Goal: Information Seeking & Learning: Learn about a topic

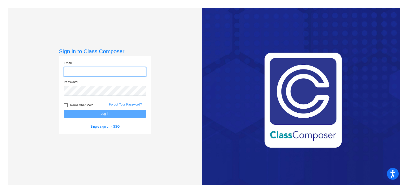
type input "[PERSON_NAME][EMAIL_ADDRESS][PERSON_NAME][DOMAIN_NAME]"
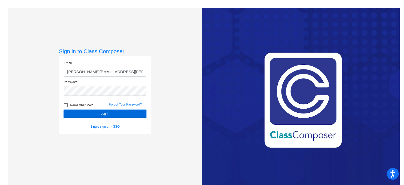
click at [93, 111] on button "Log In" at bounding box center [105, 114] width 83 height 8
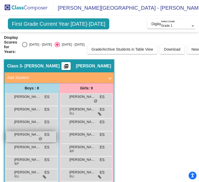
click at [24, 136] on span "[PERSON_NAME]" at bounding box center [27, 134] width 26 height 5
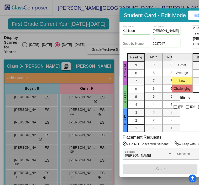
click at [168, 12] on h3 "Student Card - Edit Mode" at bounding box center [155, 15] width 62 height 7
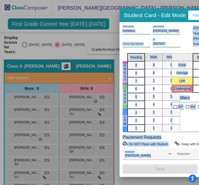
drag, startPoint x: 107, startPoint y: 184, endPoint x: 161, endPoint y: 169, distance: 56.0
click at [161, 169] on div "Student Card - Edit Mode Historical Student Record Kohlston First Name [PERSON_…" at bounding box center [99, 92] width 199 height 185
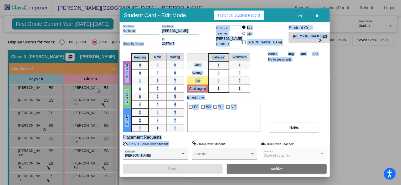
click at [316, 16] on icon "button" at bounding box center [317, 16] width 3 height 4
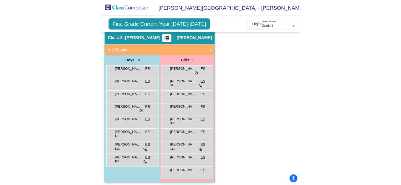
scroll to position [31, 0]
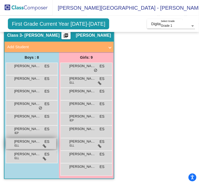
click at [24, 146] on div "[PERSON_NAME] ELL ES lock do_not_disturb_alt" at bounding box center [31, 144] width 50 height 11
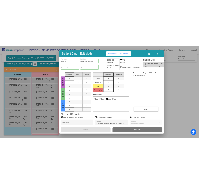
scroll to position [21, 0]
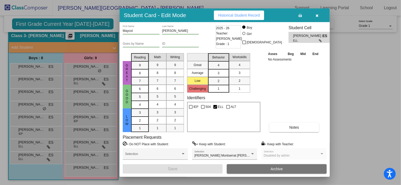
click at [316, 17] on icon "button" at bounding box center [317, 16] width 3 height 4
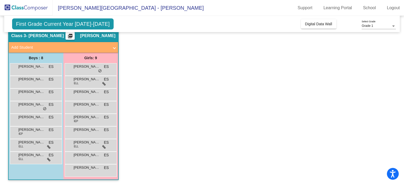
click at [245, 101] on app-classroom "Class 3 - [PERSON_NAME] picture_as_pdf [PERSON_NAME] Add Student First Name Las…" at bounding box center [202, 107] width 388 height 156
click at [26, 157] on div "[PERSON_NAME] [PERSON_NAME] ELL ES lock do_not_disturb_alt" at bounding box center [35, 157] width 50 height 11
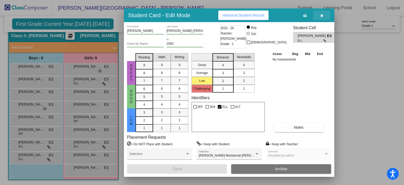
click at [320, 16] on icon "button" at bounding box center [321, 16] width 3 height 4
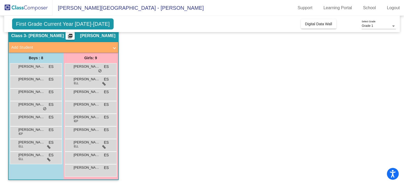
click at [222, 54] on app-classroom "Class 3 - [PERSON_NAME] picture_as_pdf [PERSON_NAME] Add Student First Name Las…" at bounding box center [202, 107] width 388 height 156
click at [84, 70] on div "[PERSON_NAME] ES lock do_not_disturb_alt" at bounding box center [90, 68] width 50 height 11
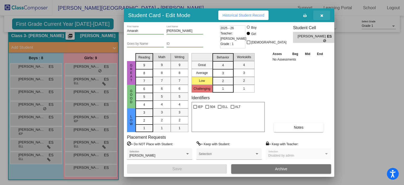
click at [324, 17] on button "button" at bounding box center [321, 15] width 17 height 9
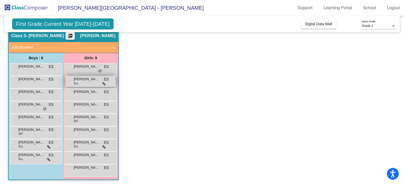
click at [87, 81] on span "[PERSON_NAME] Montserrat [PERSON_NAME]" at bounding box center [87, 78] width 26 height 5
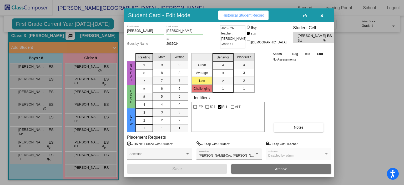
click at [322, 16] on icon "button" at bounding box center [321, 16] width 3 height 4
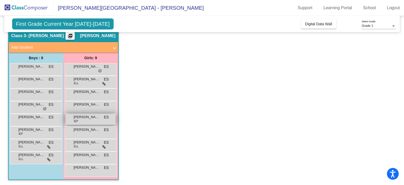
click at [87, 120] on div "[PERSON_NAME] IEP ES lock do_not_disturb_alt" at bounding box center [90, 119] width 50 height 11
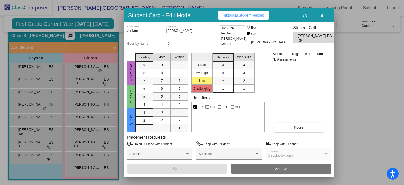
click at [324, 16] on button "button" at bounding box center [321, 15] width 17 height 9
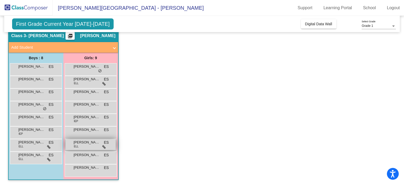
click at [86, 145] on div "[PERSON_NAME]-Oro ELL ES lock do_not_disturb_alt" at bounding box center [90, 144] width 50 height 11
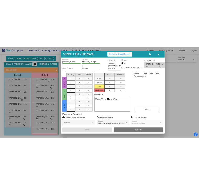
scroll to position [31, 0]
